Goal: Information Seeking & Learning: Learn about a topic

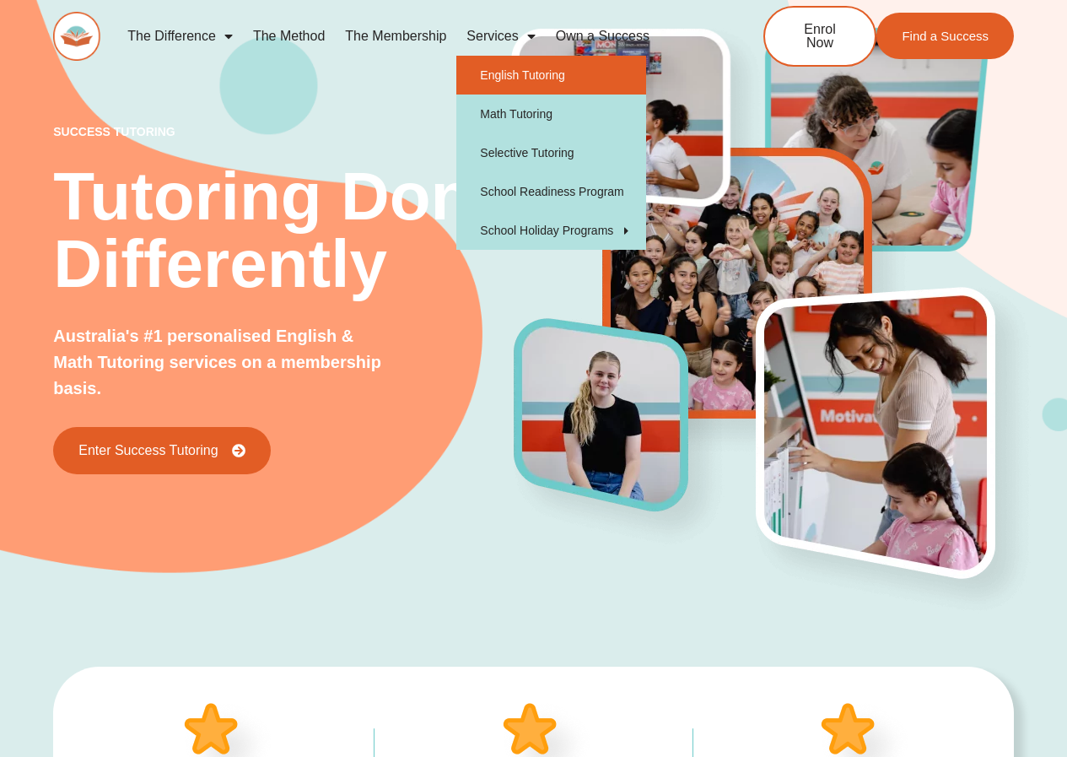
click at [505, 75] on link "English Tutoring" at bounding box center [551, 75] width 190 height 39
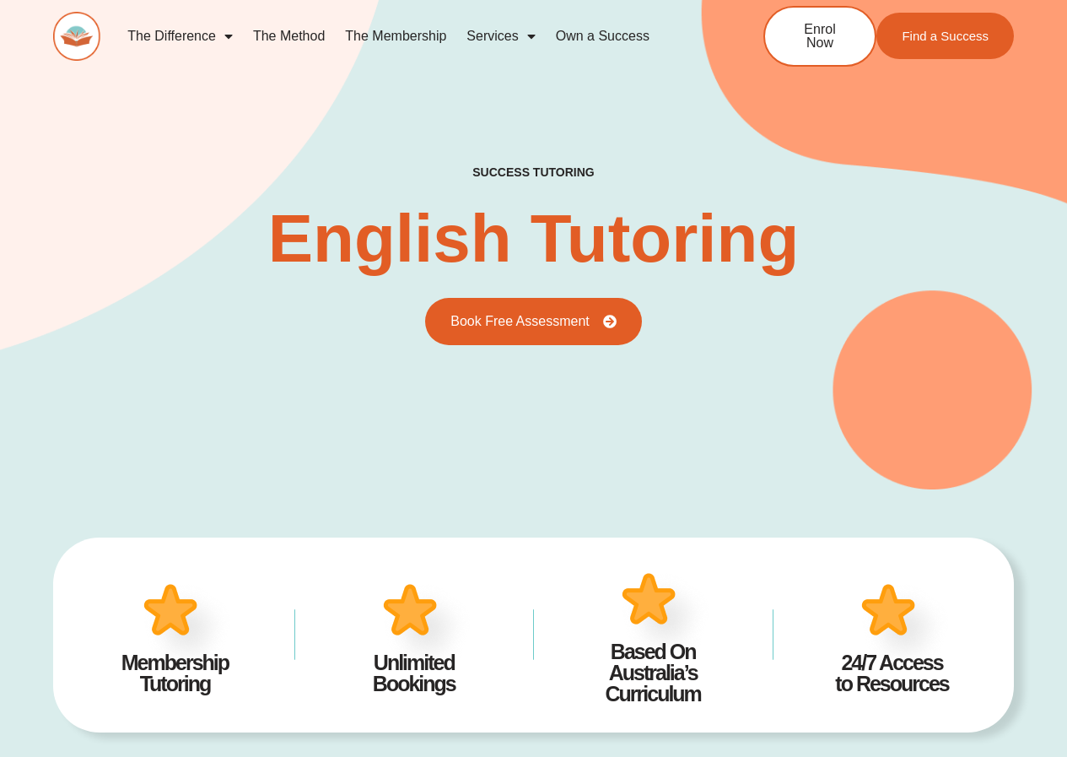
click at [499, 170] on h2 "success tutoring" at bounding box center [532, 172] width 121 height 15
type input "*"
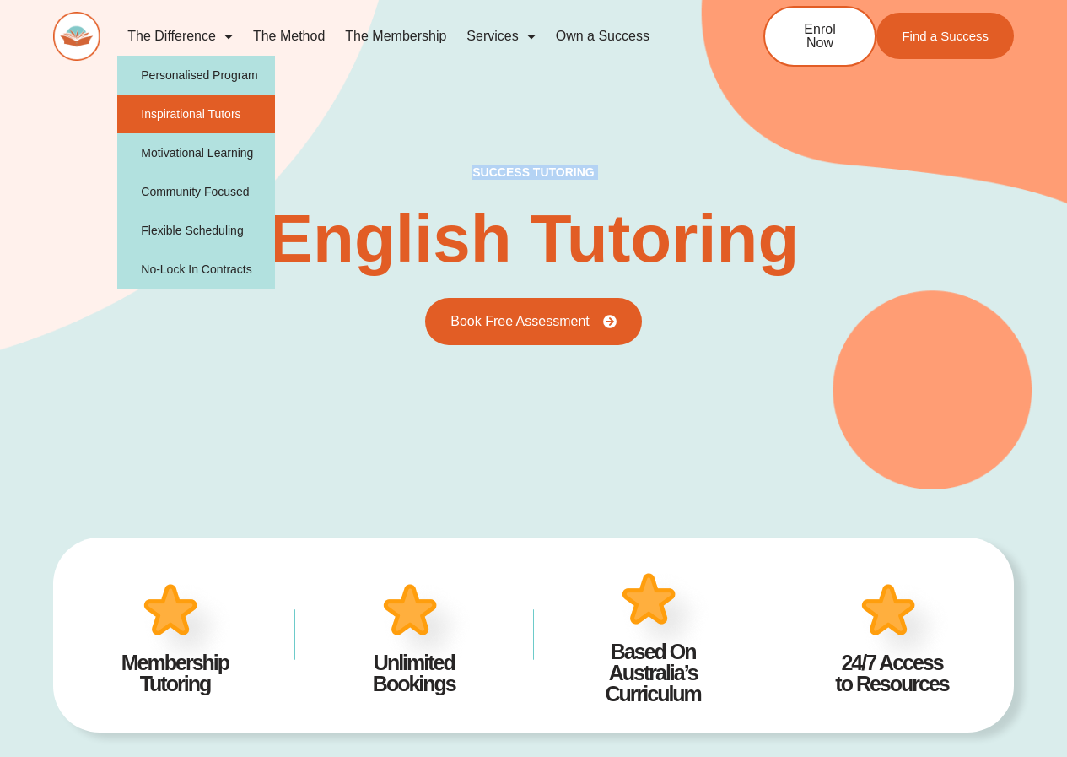
click at [203, 105] on link "Inspirational Tutors" at bounding box center [196, 113] width 158 height 39
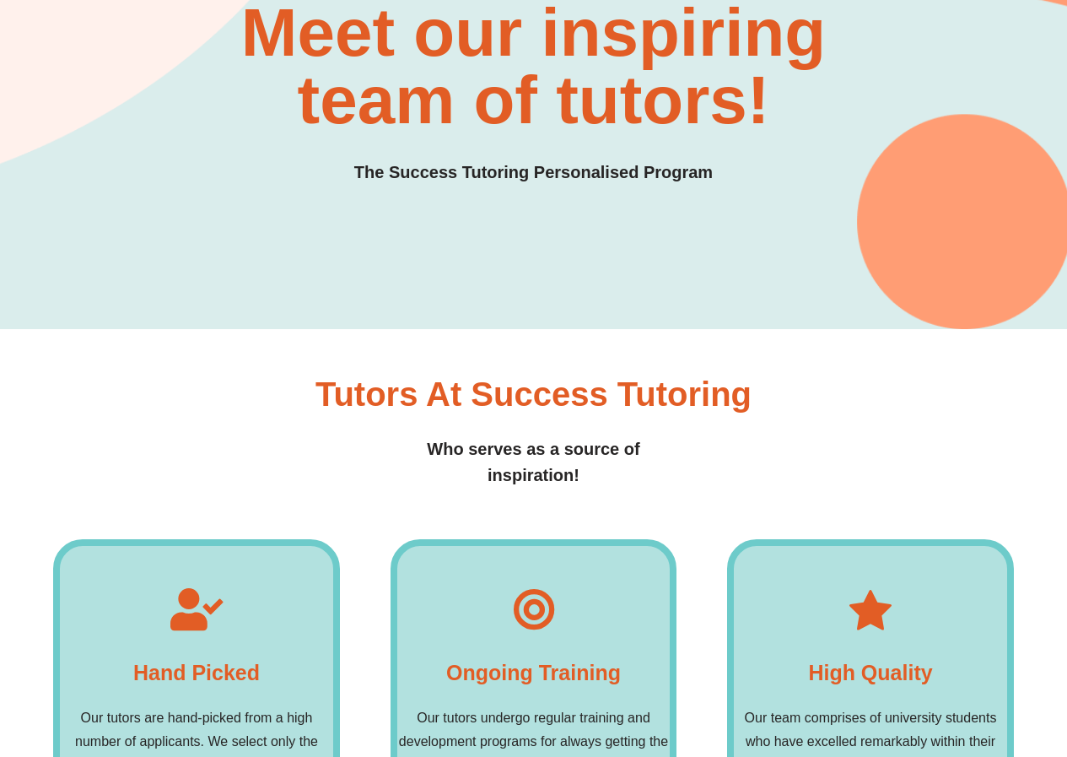
scroll to position [378, 0]
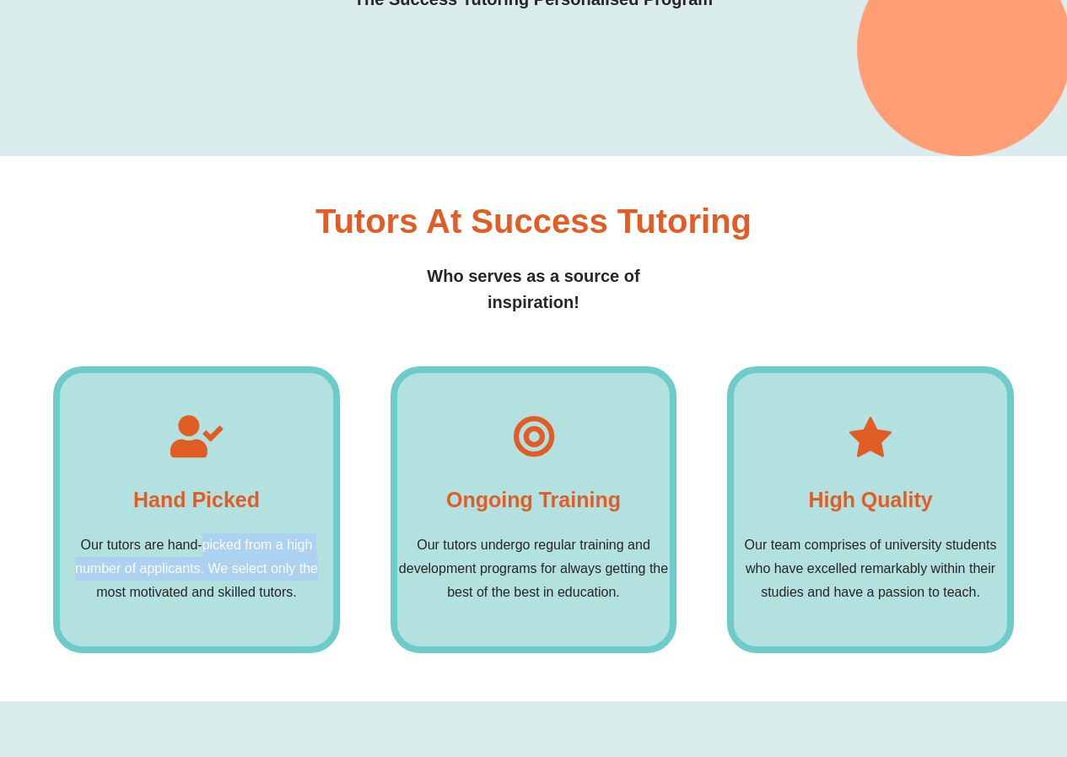
drag, startPoint x: 202, startPoint y: 528, endPoint x: 362, endPoint y: 580, distance: 168.4
click at [362, 580] on div "Hand picked Our tutors are hand-picked from a high number of applicants. We sel…" at bounding box center [533, 509] width 961 height 287
click at [205, 567] on p "Our tutors are hand-picked from a high number of applicants. We select only the…" at bounding box center [196, 568] width 273 height 71
click at [185, 497] on h4 "Hand picked" at bounding box center [196, 500] width 127 height 34
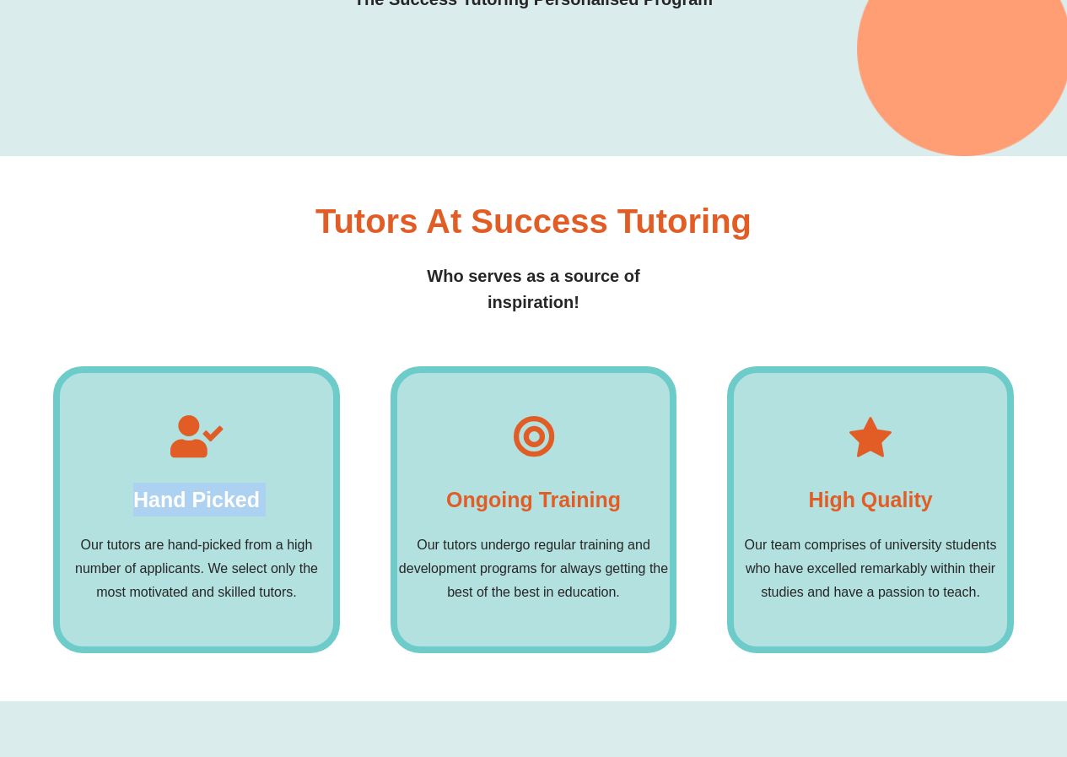
click at [185, 497] on h4 "Hand picked" at bounding box center [196, 500] width 127 height 34
drag, startPoint x: 894, startPoint y: 494, endPoint x: 950, endPoint y: 497, distance: 56.6
click at [950, 497] on div "High quality Our team comprises of university students who have excelled remark…" at bounding box center [870, 509] width 287 height 287
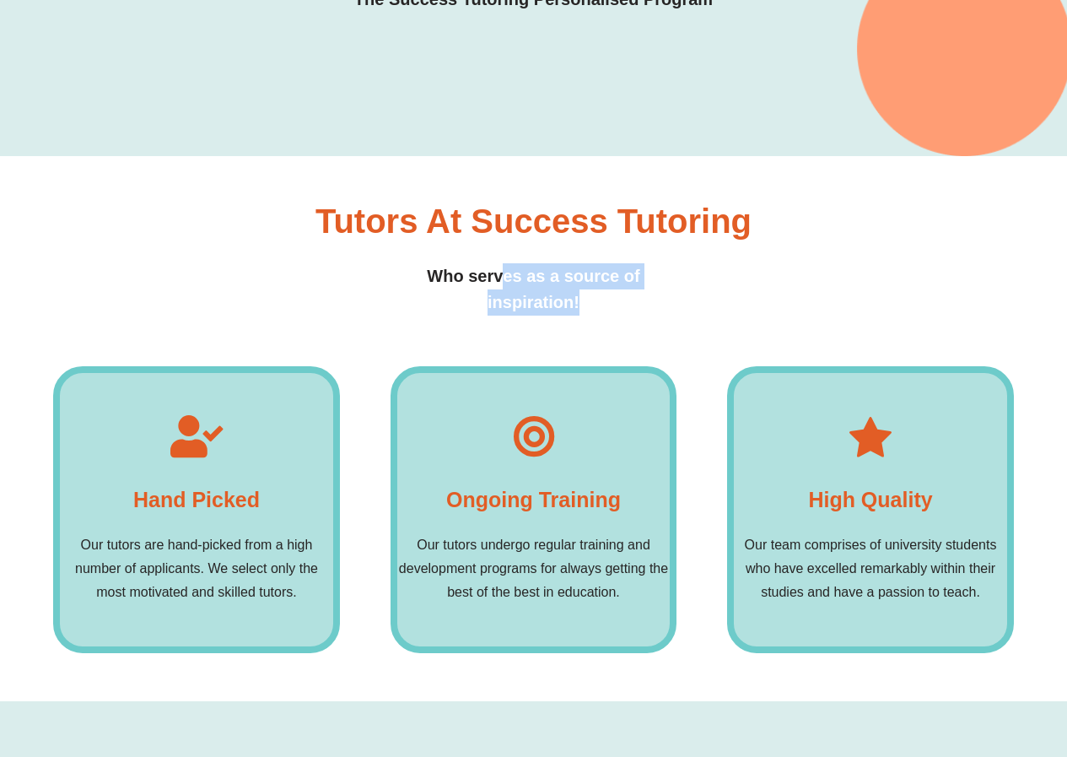
drag, startPoint x: 505, startPoint y: 266, endPoint x: 580, endPoint y: 310, distance: 86.7
click at [580, 310] on h4 "Who serves as a source of inspiration!" at bounding box center [534, 289] width 289 height 52
click at [567, 332] on div "Tutors at Success tutoring Who serves as a source of inspiration! Hand picked O…" at bounding box center [533, 428] width 961 height 545
drag, startPoint x: 435, startPoint y: 257, endPoint x: 658, endPoint y: 265, distance: 223.7
click at [658, 265] on div "Tutors at Success tutoring Who serves as a source of inspiration!" at bounding box center [533, 259] width 961 height 111
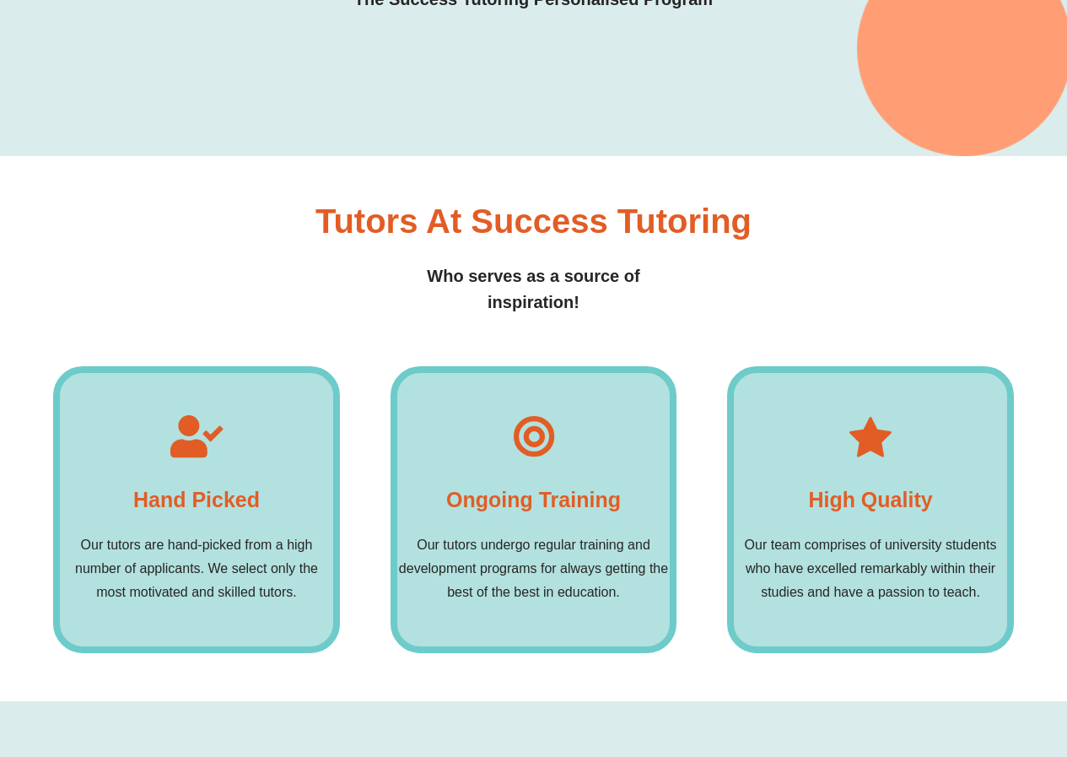
click at [386, 246] on div "Tutors at Success tutoring Who serves as a source of inspiration!" at bounding box center [533, 259] width 961 height 111
drag, startPoint x: 423, startPoint y: 227, endPoint x: 691, endPoint y: 223, distance: 268.3
click at [691, 223] on h3 "Tutors at Success tutoring" at bounding box center [534, 221] width 436 height 34
click at [516, 304] on h4 "Who serves as a source of inspiration!" at bounding box center [534, 289] width 289 height 52
drag, startPoint x: 443, startPoint y: 273, endPoint x: 635, endPoint y: 337, distance: 203.0
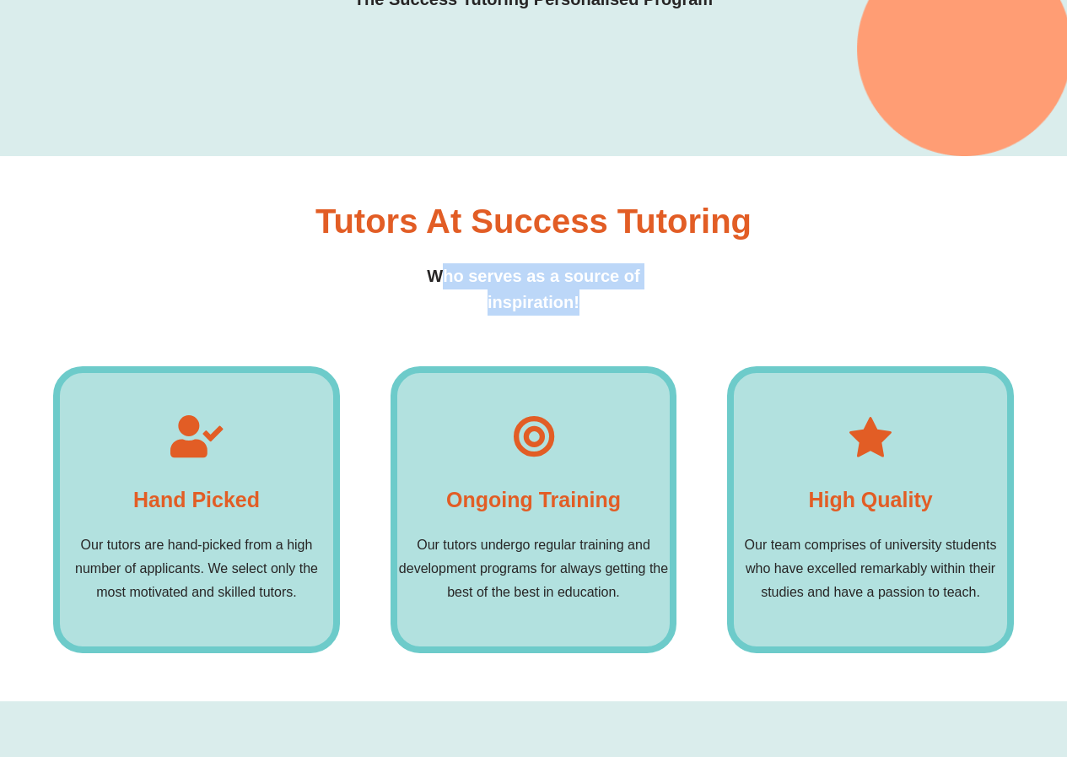
click at [635, 337] on div "Tutors at Success tutoring Who serves as a source of inspiration! Hand picked O…" at bounding box center [533, 428] width 961 height 545
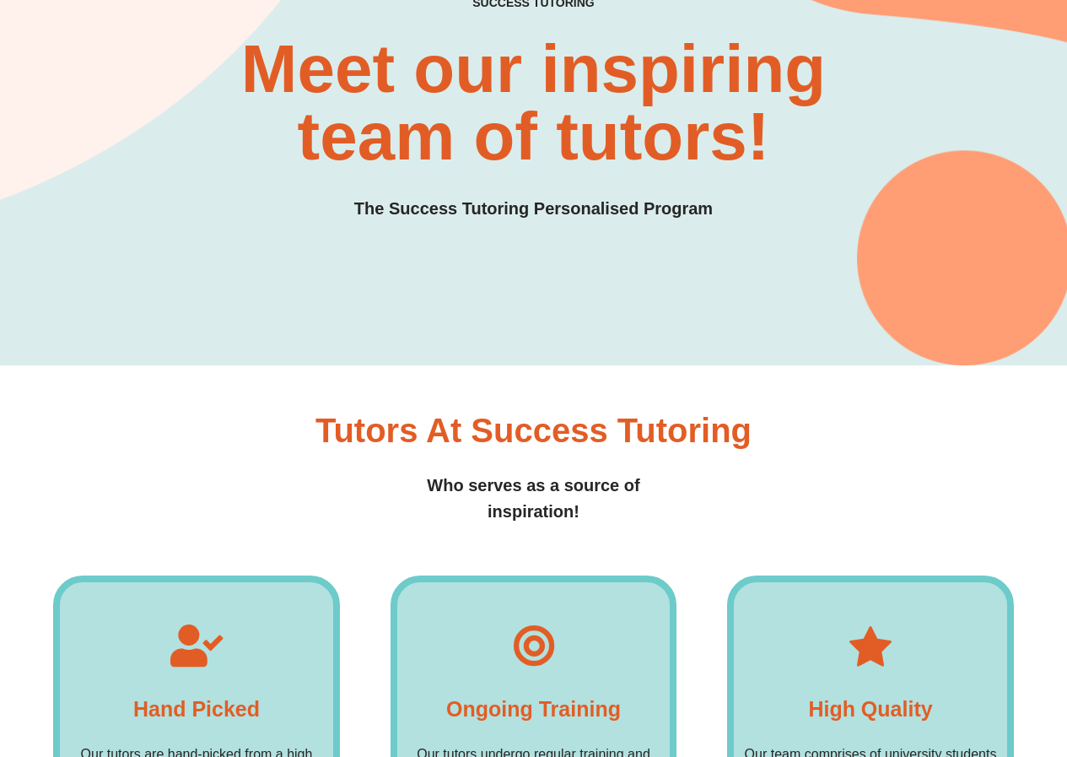
scroll to position [125, 0]
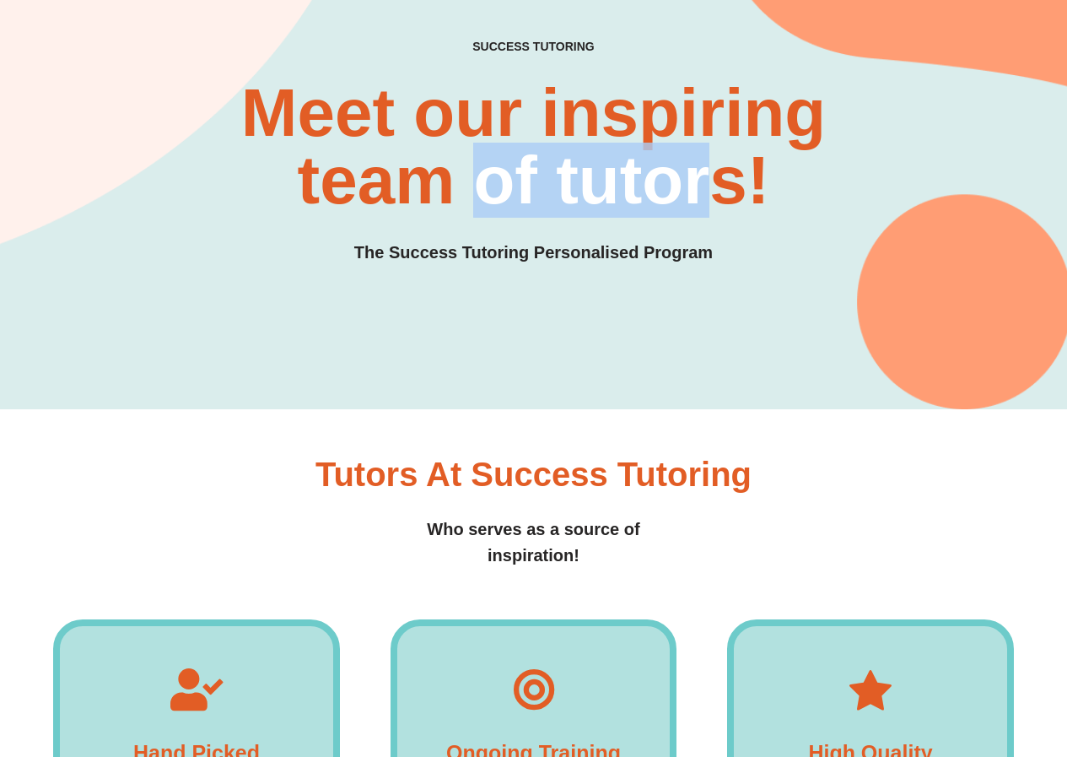
drag, startPoint x: 467, startPoint y: 154, endPoint x: 709, endPoint y: 219, distance: 249.9
click at [709, 219] on div "SUCCESS TUTORING​ Meet our inspiring team of tutors! The Success Tutoring Perso…" at bounding box center [533, 153] width 961 height 226
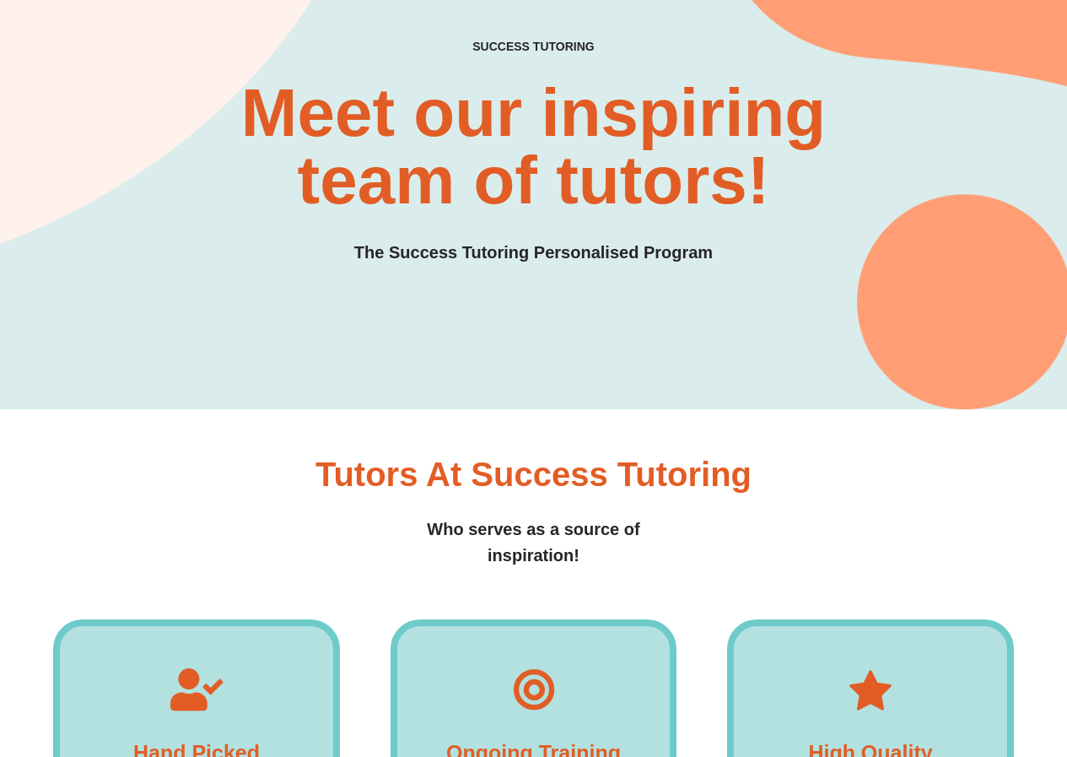
click at [576, 305] on div "SUCCESS TUTORING​ Meet our inspiring team of tutors! The Success Tutoring Perso…" at bounding box center [533, 109] width 961 height 601
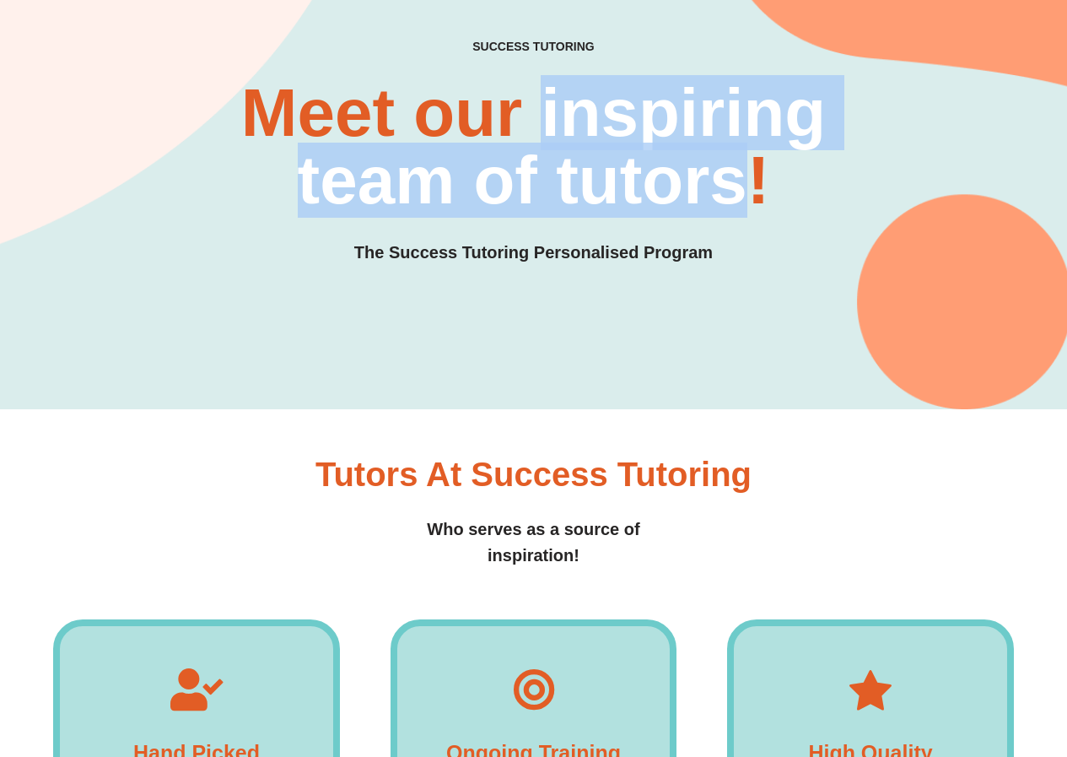
drag, startPoint x: 540, startPoint y: 108, endPoint x: 742, endPoint y: 205, distance: 223.8
click at [742, 205] on h2 "Meet our inspiring team of tutors!" at bounding box center [534, 146] width 644 height 135
copy h2 "inspiring team of tutors"
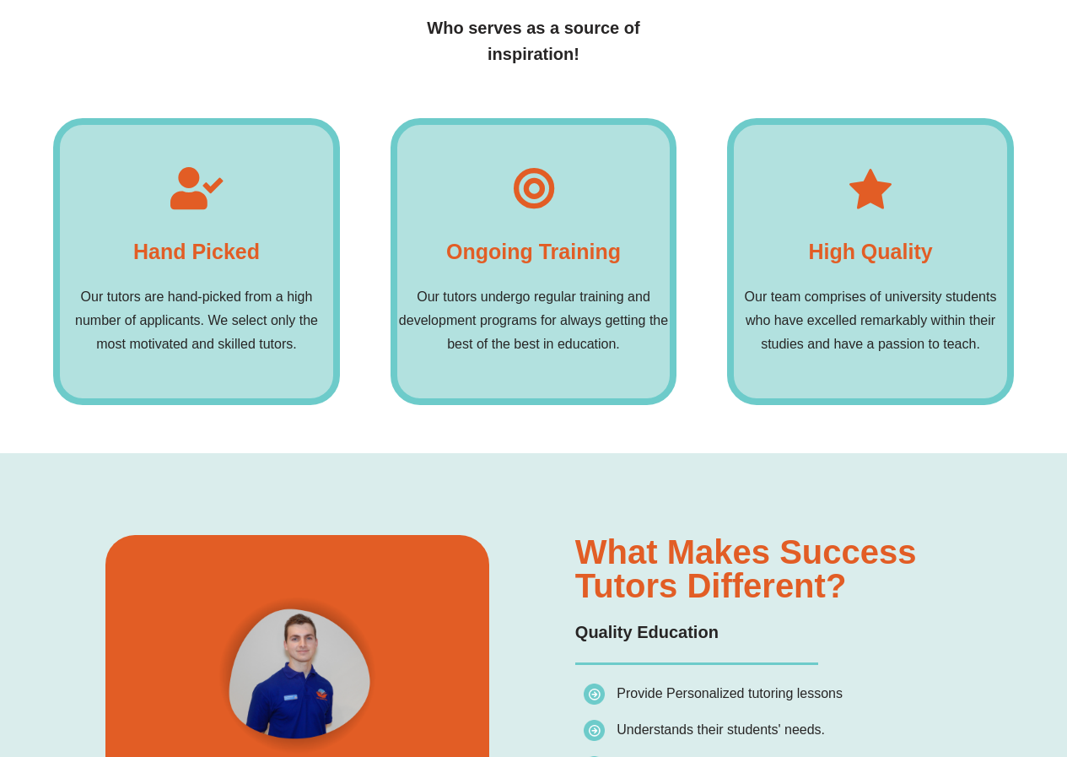
scroll to position [631, 0]
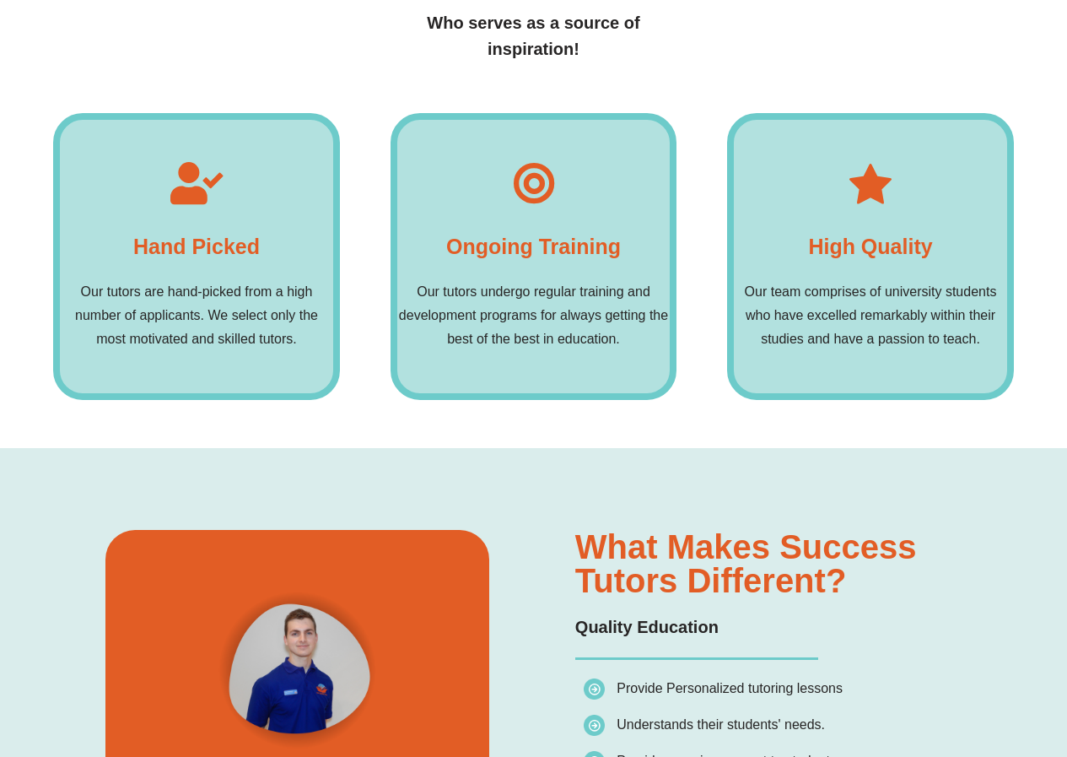
click at [193, 240] on h4 "Hand picked" at bounding box center [196, 246] width 127 height 34
copy div "Hand picked"
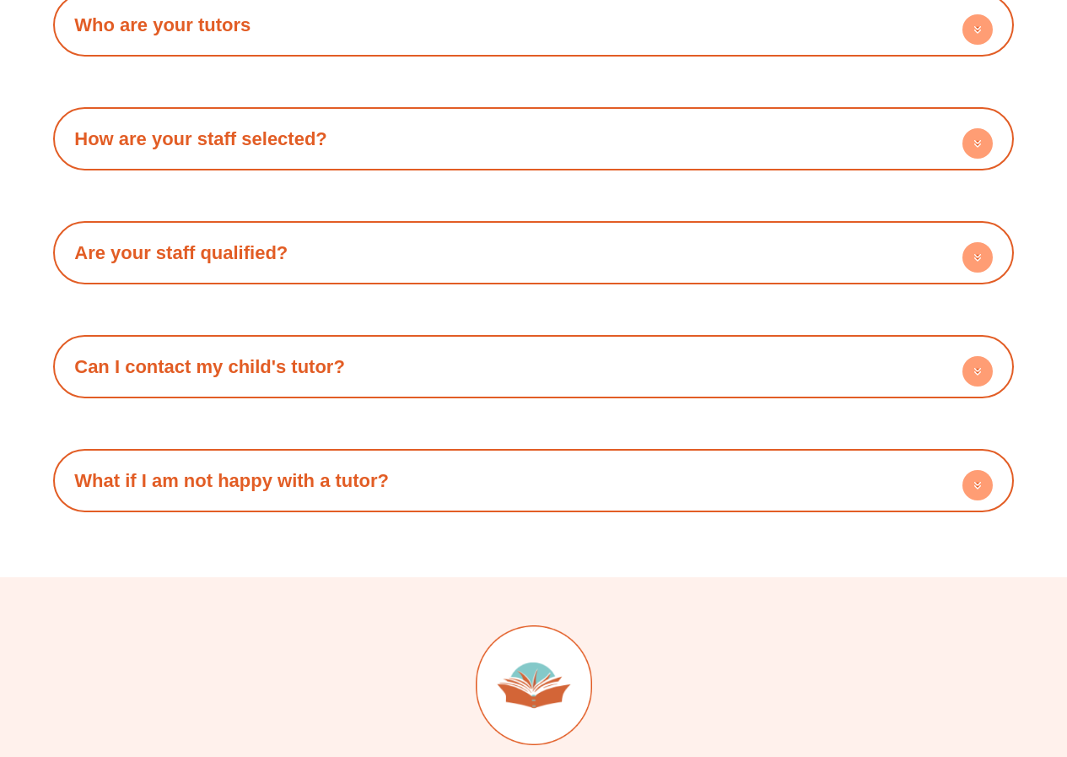
scroll to position [3139, 0]
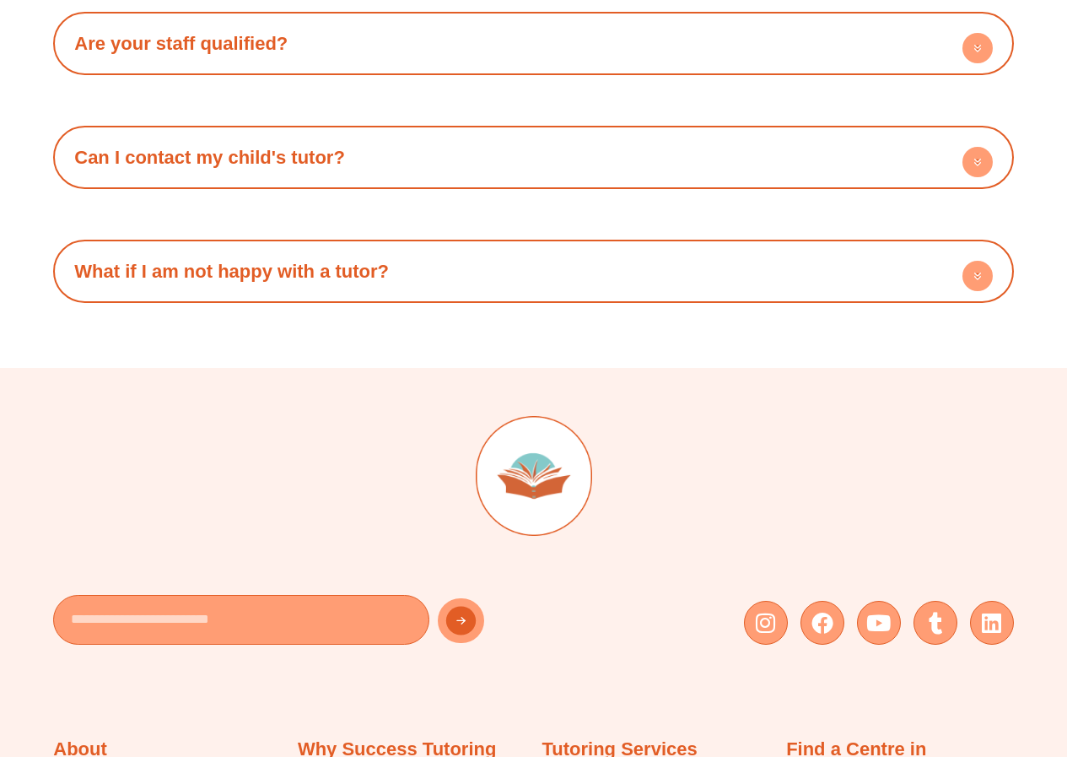
click at [985, 275] on circle at bounding box center [978, 276] width 30 height 30
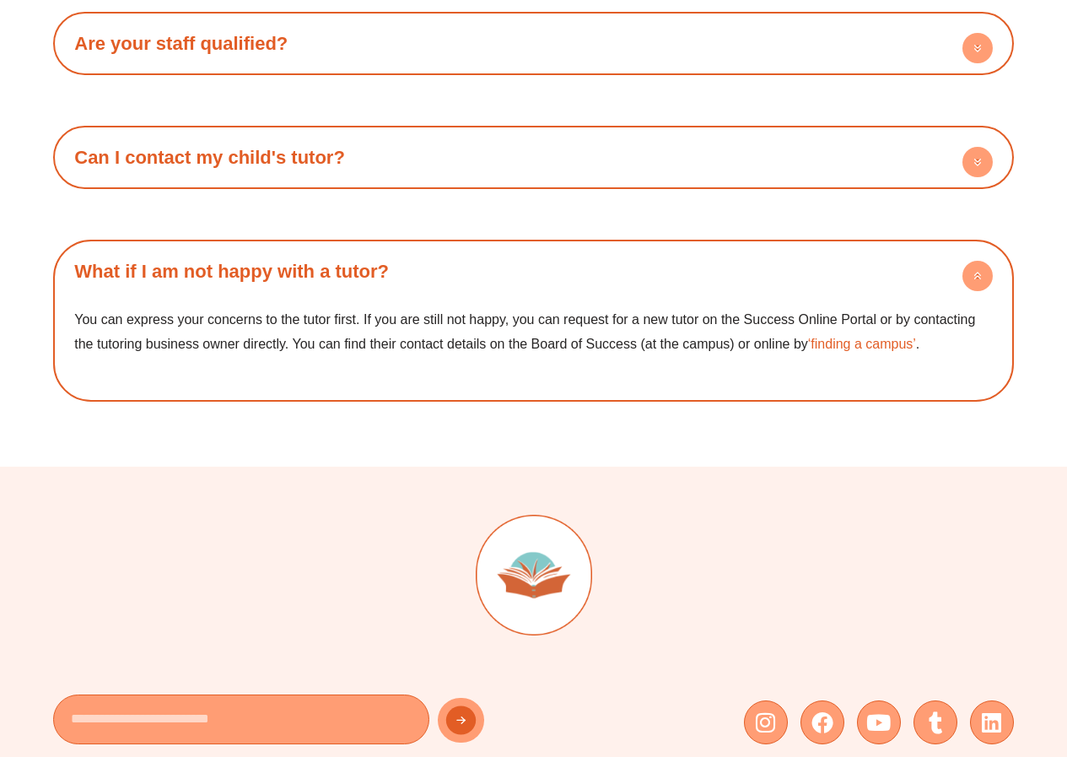
click at [985, 275] on circle at bounding box center [978, 276] width 30 height 30
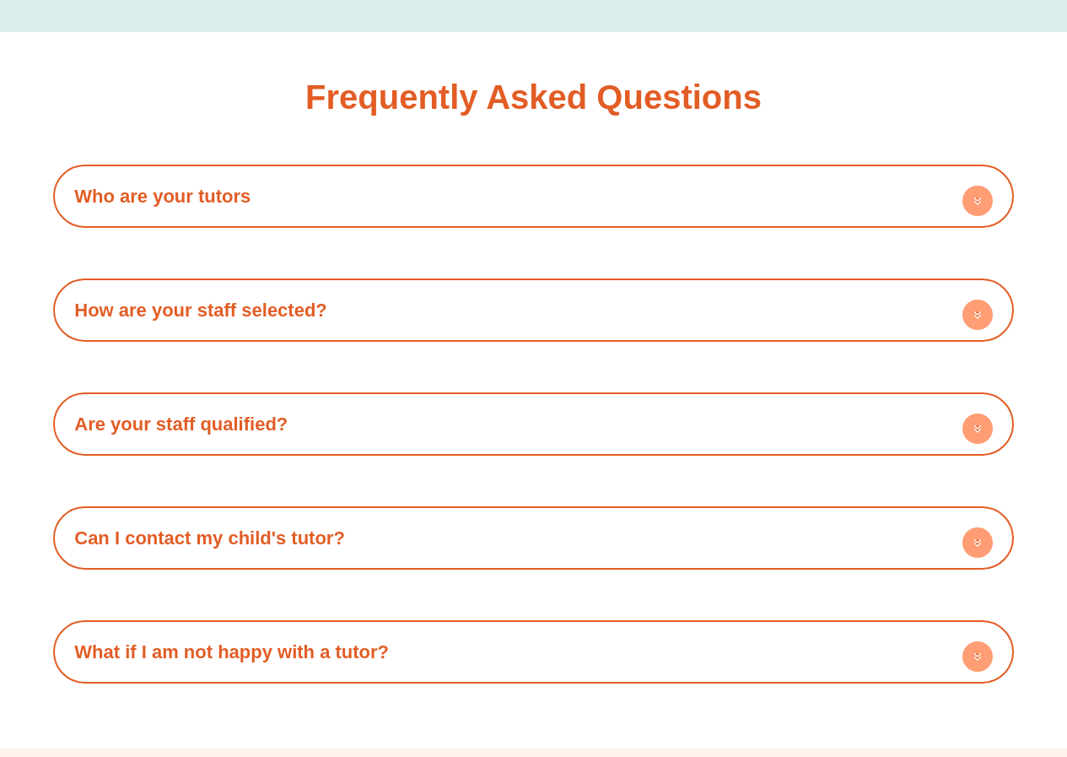
scroll to position [2718, 0]
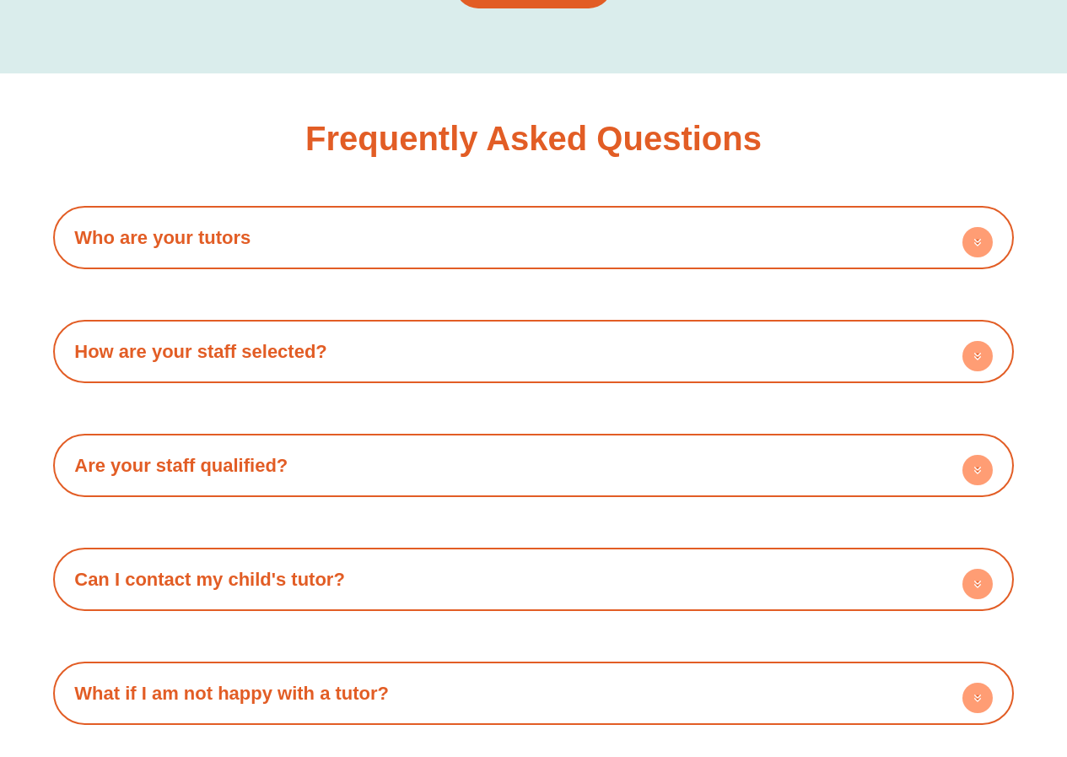
click at [983, 238] on circle at bounding box center [978, 242] width 30 height 30
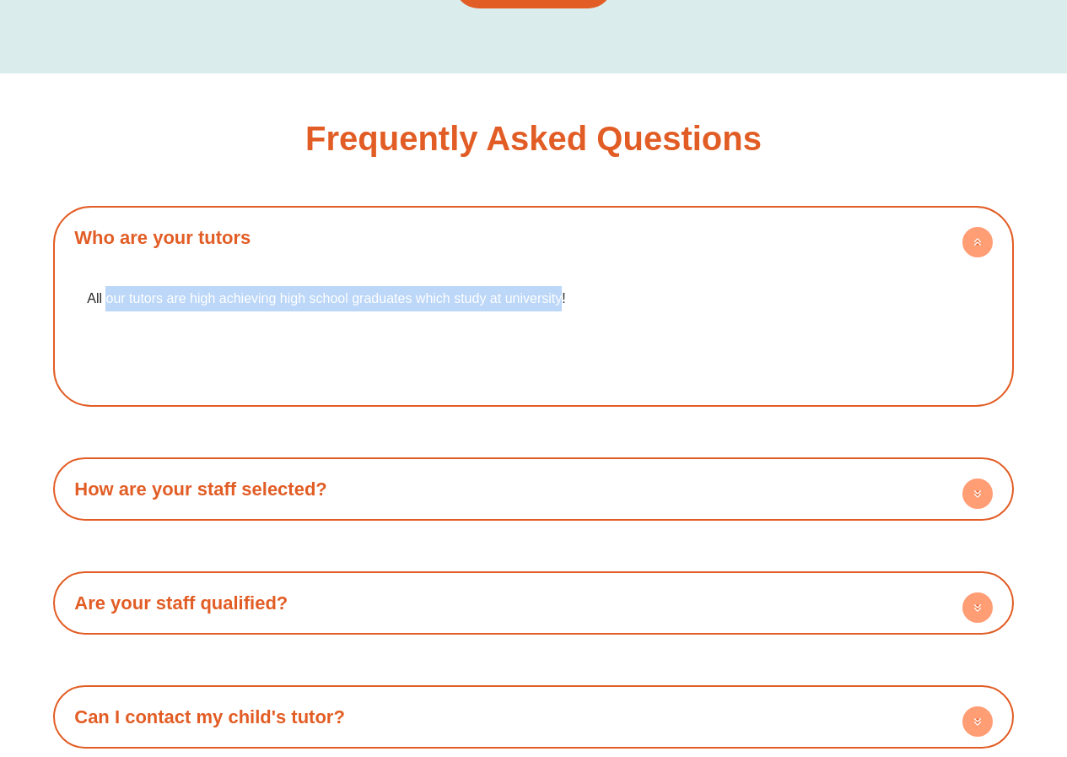
drag, startPoint x: 106, startPoint y: 285, endPoint x: 564, endPoint y: 296, distance: 457.4
click at [563, 296] on p "All our tutors are high achieving high school graduates which study at universi…" at bounding box center [534, 298] width 894 height 25
click at [564, 296] on p "All our tutors are high achieving high school graduates which study at universi…" at bounding box center [534, 298] width 894 height 25
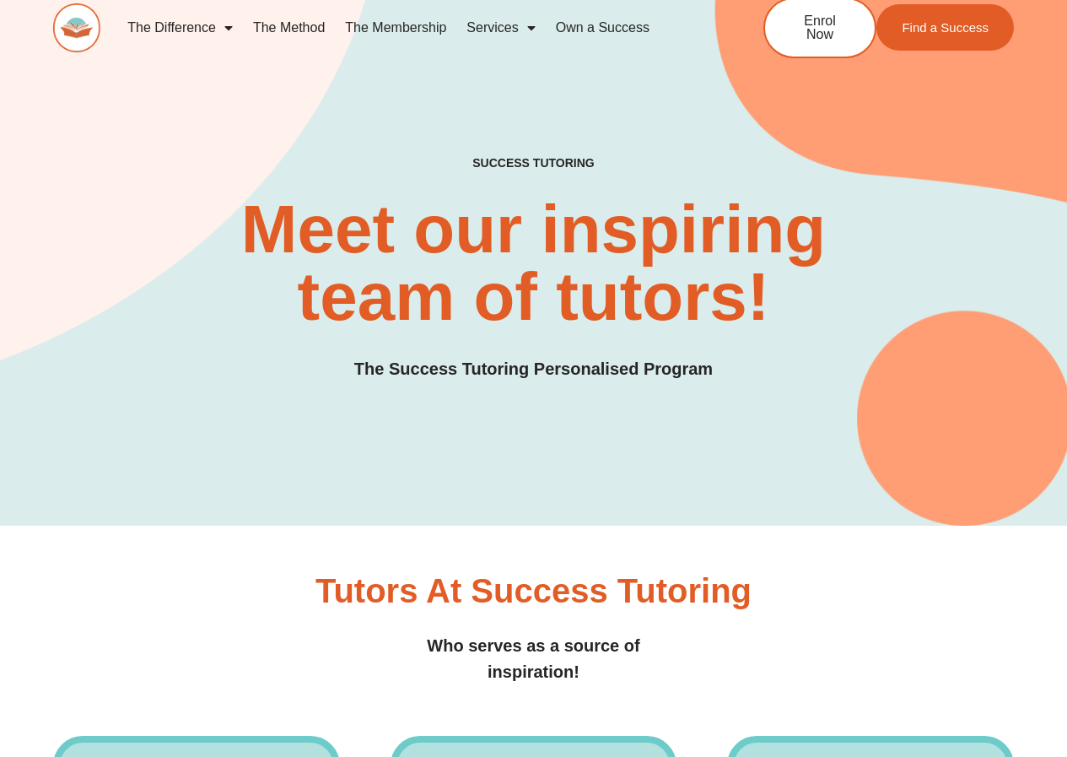
scroll to position [0, 0]
